Goal: Complete application form

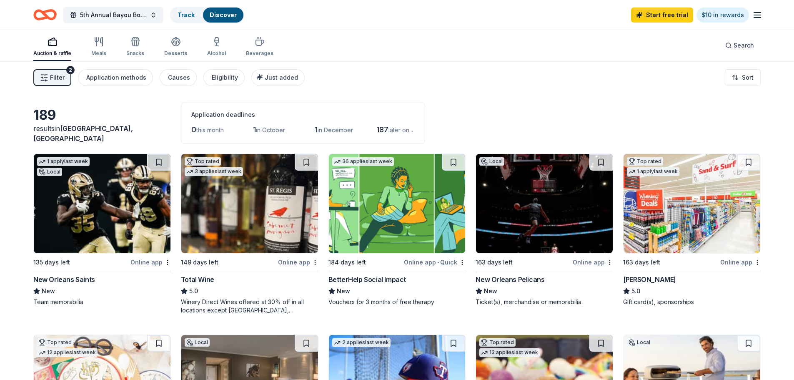
click at [111, 243] on img at bounding box center [102, 203] width 137 height 99
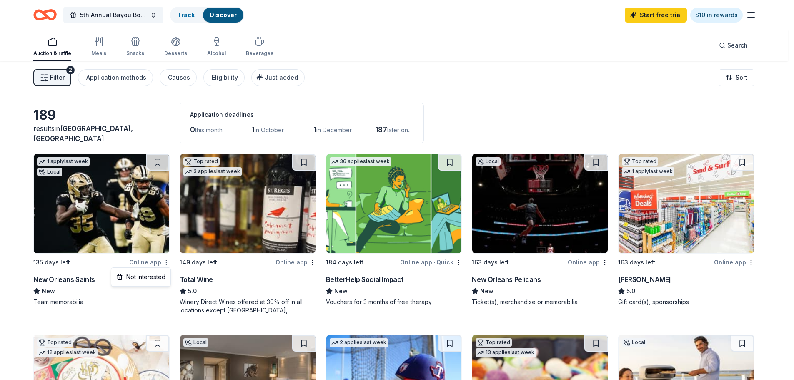
click at [165, 261] on html "5th Annual Bayou Boil for Justice Track Discover Start free trial $10 in reward…" at bounding box center [397, 190] width 794 height 380
click at [107, 314] on html "5th Annual Bayou Boil for Justice Track Discover Start free trial $10 in reward…" at bounding box center [400, 190] width 800 height 380
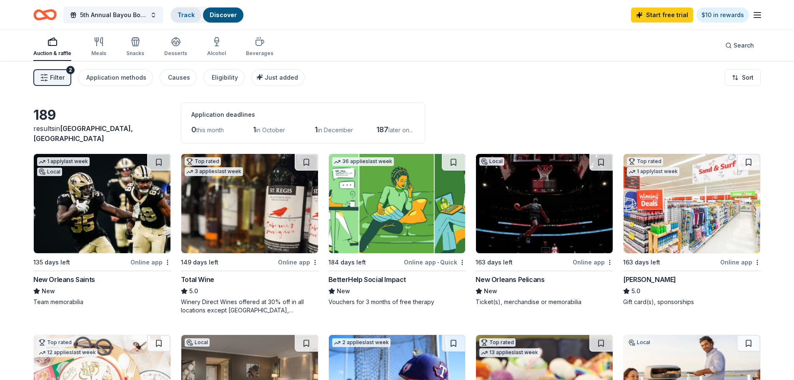
click at [184, 8] on div "Track" at bounding box center [186, 15] width 30 height 15
click at [190, 15] on link "Track" at bounding box center [186, 14] width 17 height 7
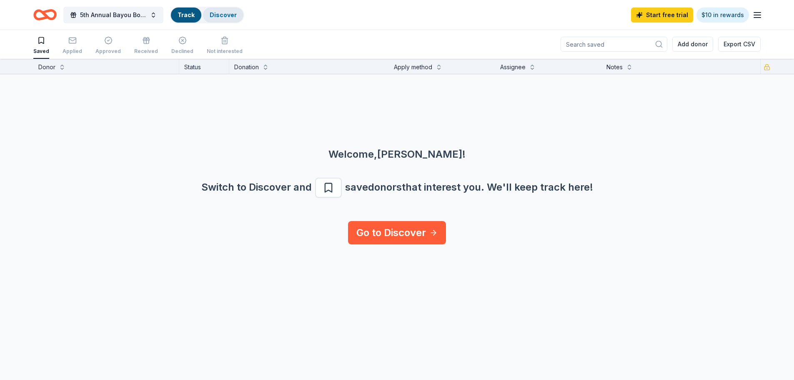
click at [228, 13] on link "Discover" at bounding box center [223, 14] width 27 height 7
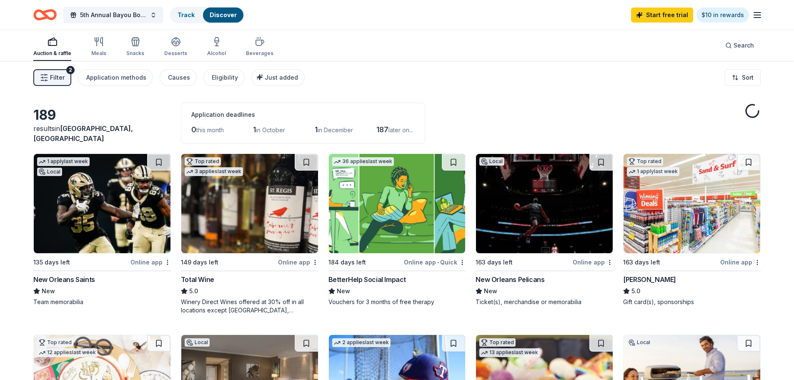
click at [103, 198] on img at bounding box center [102, 203] width 137 height 99
click at [268, 127] on span "in October" at bounding box center [270, 129] width 29 height 7
click at [169, 262] on html "5th Annual Bayou Boil for Justice Track Discover Start free trial $10 in reward…" at bounding box center [397, 190] width 794 height 380
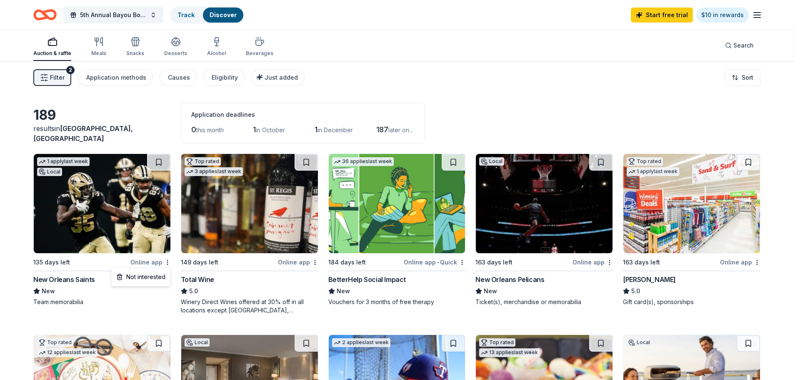
click at [91, 234] on html "5th Annual Bayou Boil for Justice Track Discover Start free trial $10 in reward…" at bounding box center [400, 190] width 800 height 380
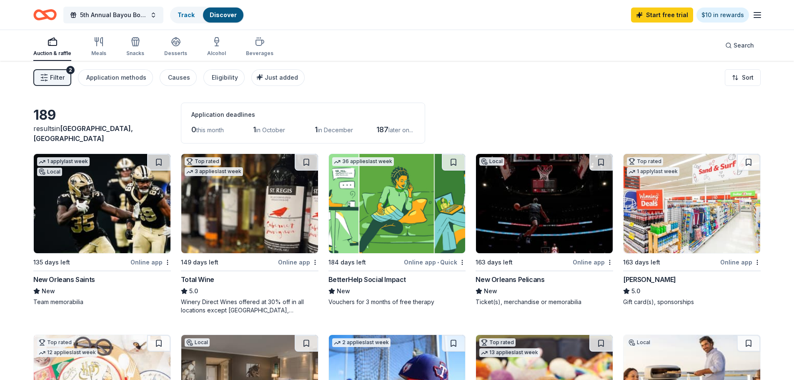
click at [93, 232] on img at bounding box center [102, 203] width 137 height 99
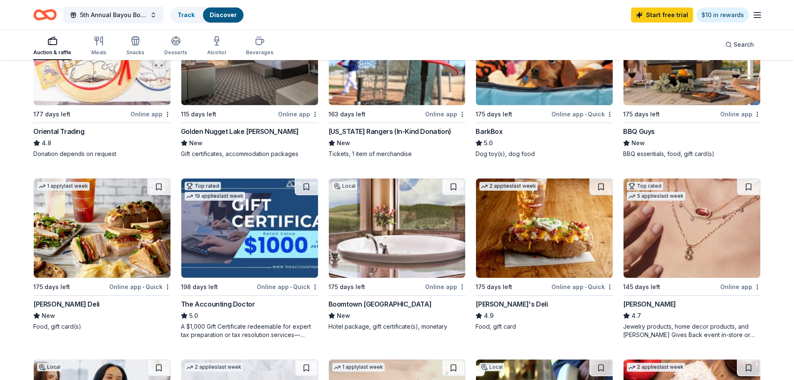
scroll to position [333, 0]
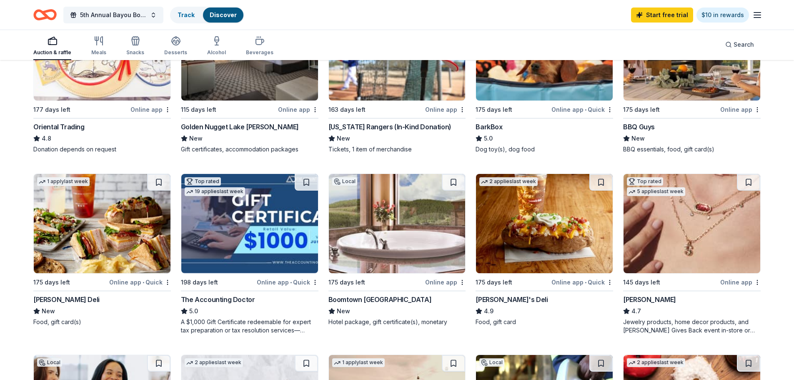
click at [696, 218] on img at bounding box center [692, 223] width 137 height 99
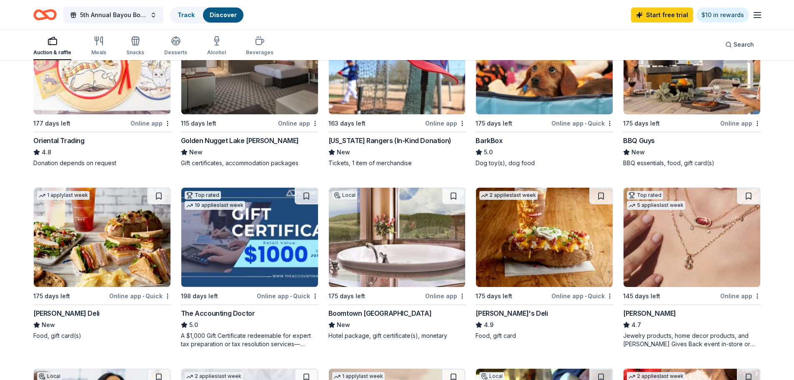
scroll to position [323, 0]
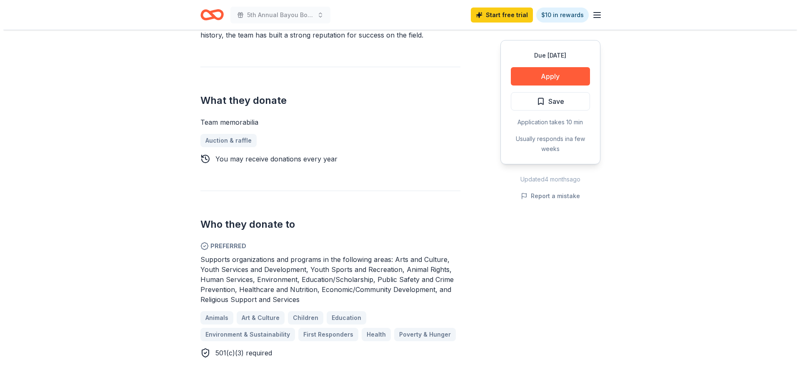
scroll to position [333, 0]
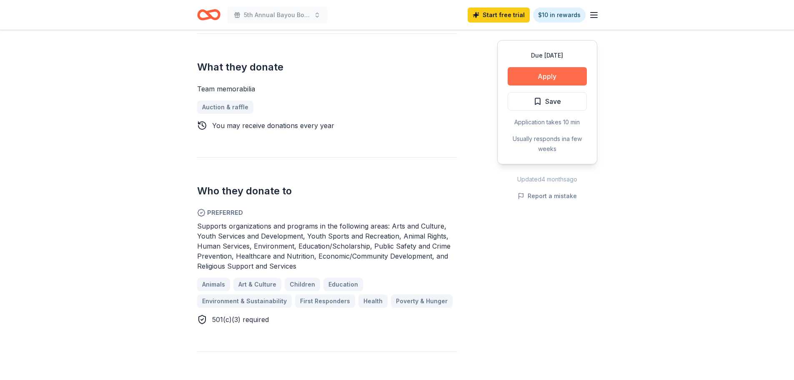
click at [544, 79] on button "Apply" at bounding box center [547, 76] width 79 height 18
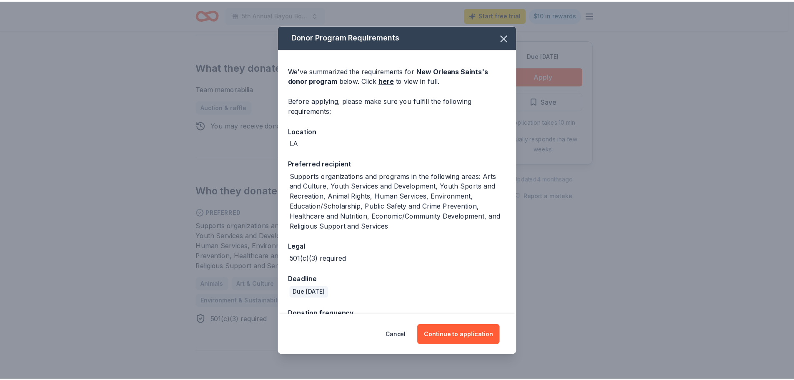
scroll to position [26, 0]
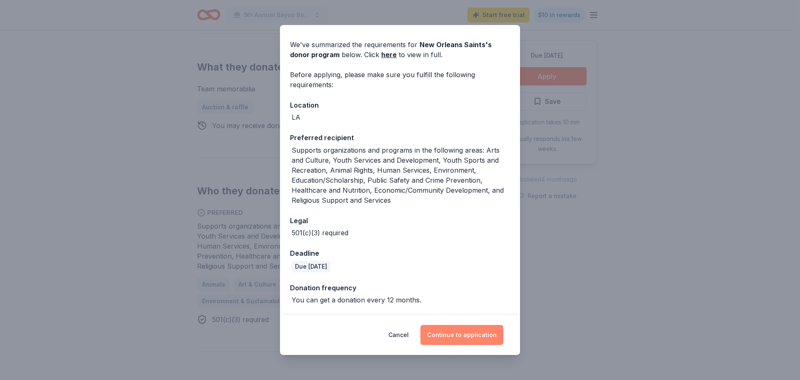
click at [475, 339] on button "Continue to application" at bounding box center [462, 335] width 83 height 20
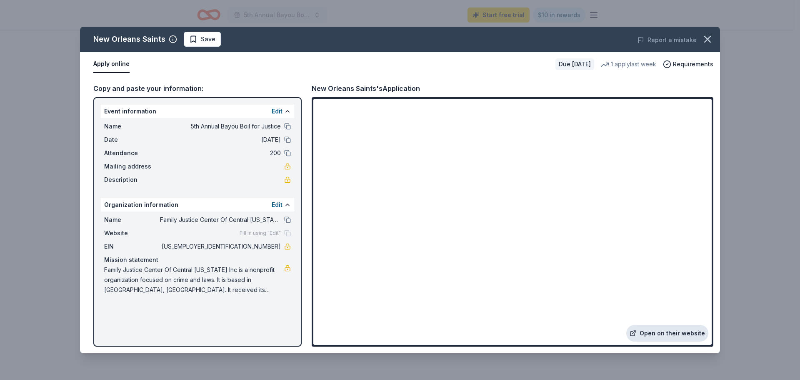
click at [667, 338] on link "Open on their website" at bounding box center [668, 333] width 82 height 17
click at [705, 39] on icon "button" at bounding box center [708, 39] width 12 height 12
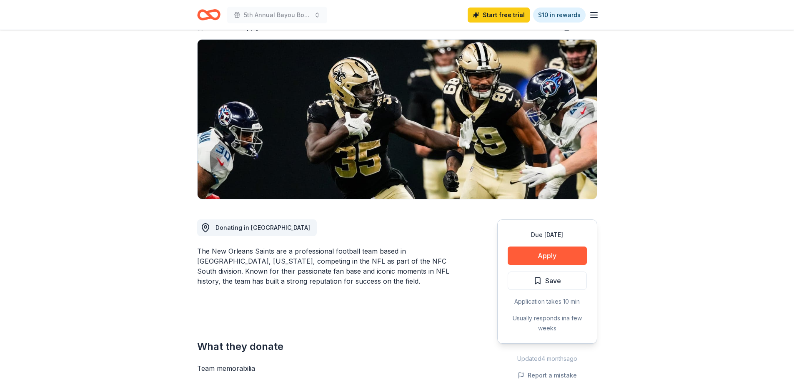
scroll to position [0, 0]
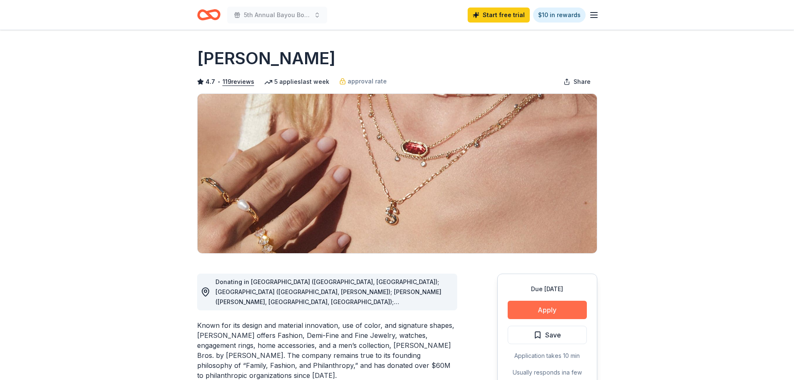
click at [564, 312] on button "Apply" at bounding box center [547, 310] width 79 height 18
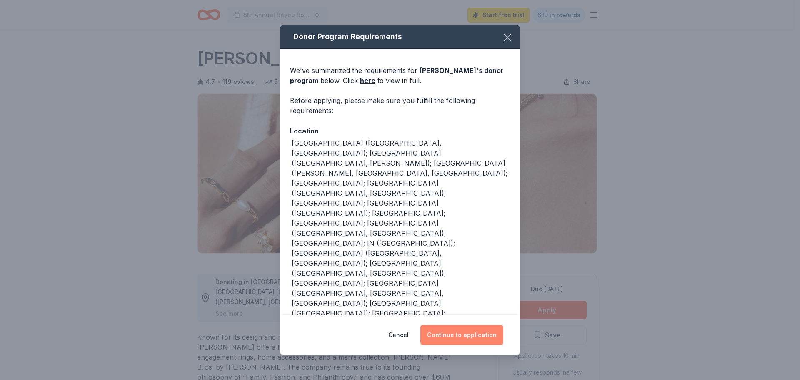
click at [473, 340] on button "Continue to application" at bounding box center [462, 335] width 83 height 20
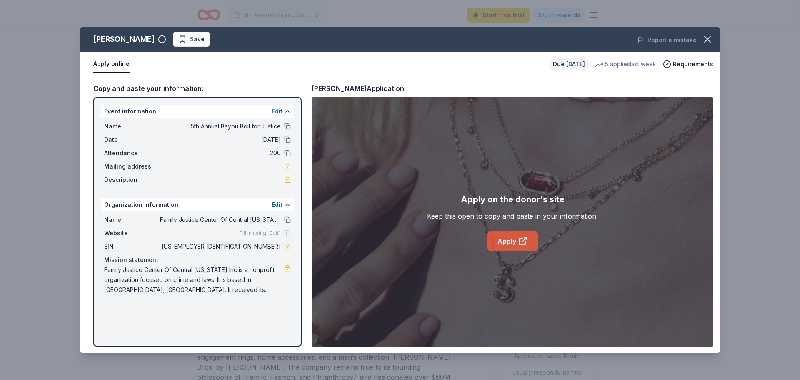
click at [512, 244] on link "Apply" at bounding box center [513, 241] width 50 height 20
click at [705, 40] on icon "button" at bounding box center [708, 39] width 12 height 12
